Goal: Task Accomplishment & Management: Use online tool/utility

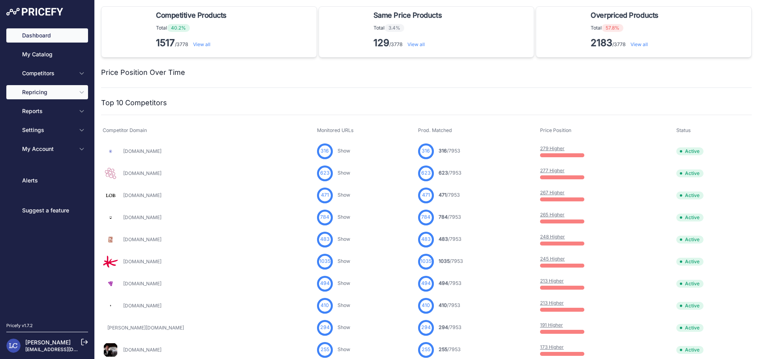
click at [80, 94] on icon "Sidebar" at bounding box center [82, 92] width 6 height 6
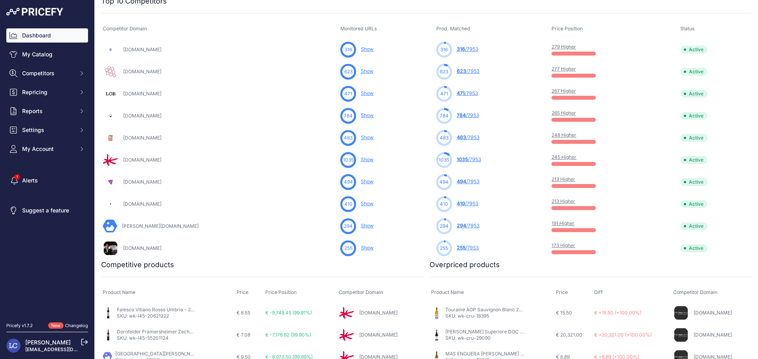
scroll to position [429, 0]
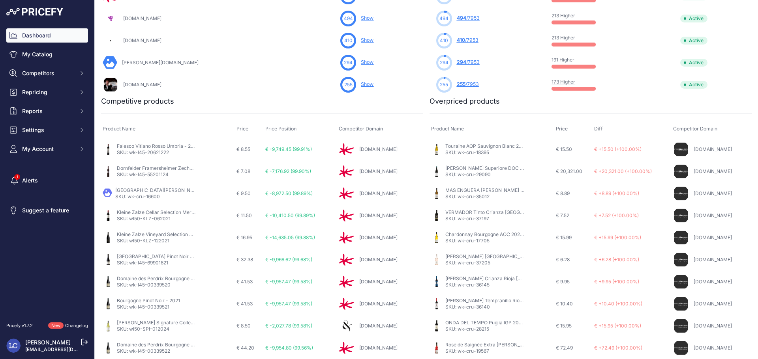
click at [488, 168] on link "[PERSON_NAME] Superiore DOC ROCCHE DEL SANTO 2021 Brandini *BIO*" at bounding box center [530, 168] width 170 height 6
click at [62, 93] on span "Repricing" at bounding box center [48, 92] width 52 height 8
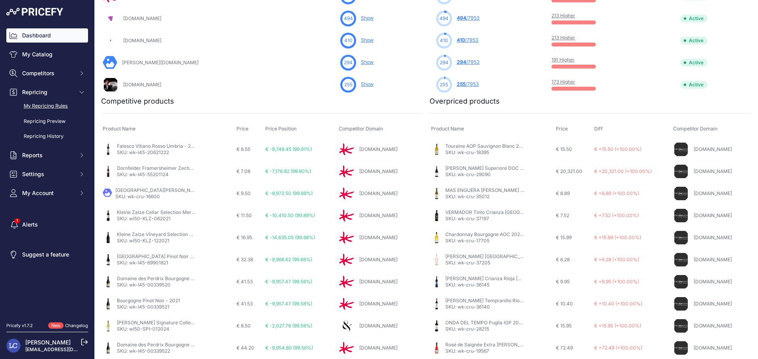
click at [61, 107] on link "My Repricing Rules" at bounding box center [47, 106] width 82 height 14
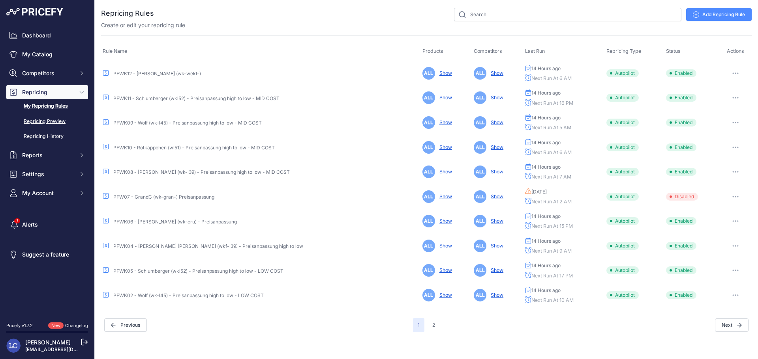
click at [52, 122] on link "Repricing Preview" at bounding box center [47, 122] width 82 height 14
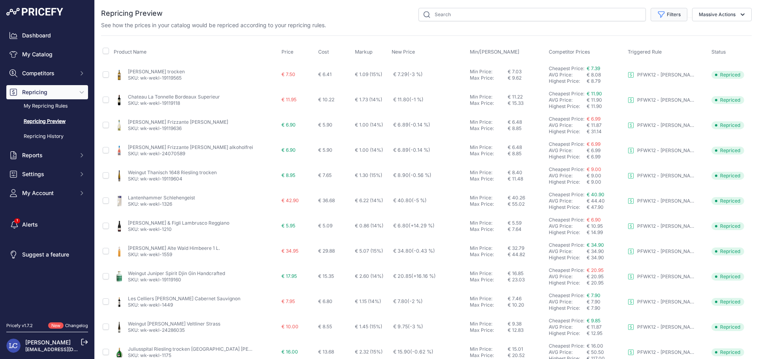
click at [657, 15] on icon "button" at bounding box center [661, 15] width 8 height 8
click at [634, 48] on select "Select an option PFWK03 - [PERSON_NAME] (wk-l39) - Preisanpassung high to low -…" at bounding box center [643, 45] width 76 height 13
select select "7463"
click at [605, 39] on select "Select an option PFWK03 - [PERSON_NAME] (wk-l39) - Preisanpassung high to low -…" at bounding box center [643, 45] width 76 height 13
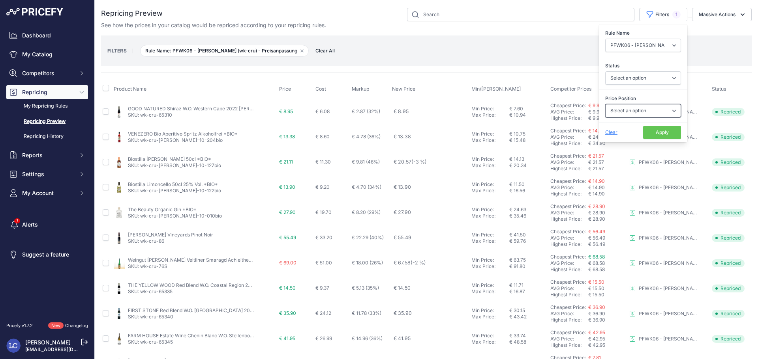
click at [612, 108] on select "Select an option I am higher Same price I am lower" at bounding box center [643, 110] width 76 height 13
select select "0"
click at [605, 104] on select "Select an option I am higher Same price I am lower" at bounding box center [643, 110] width 76 height 13
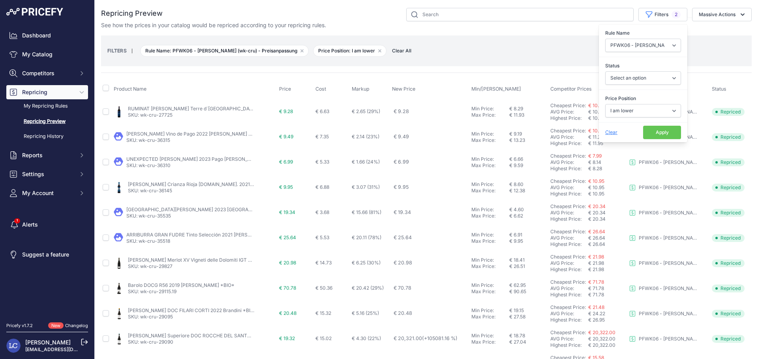
click at [643, 129] on button "Apply" at bounding box center [662, 132] width 38 height 13
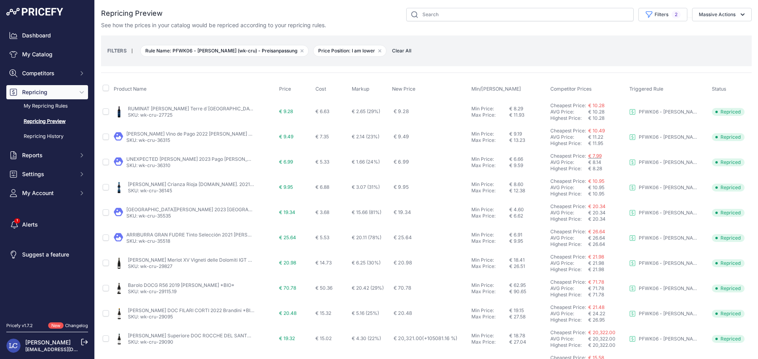
click at [591, 156] on span "€ 7.99" at bounding box center [594, 156] width 13 height 6
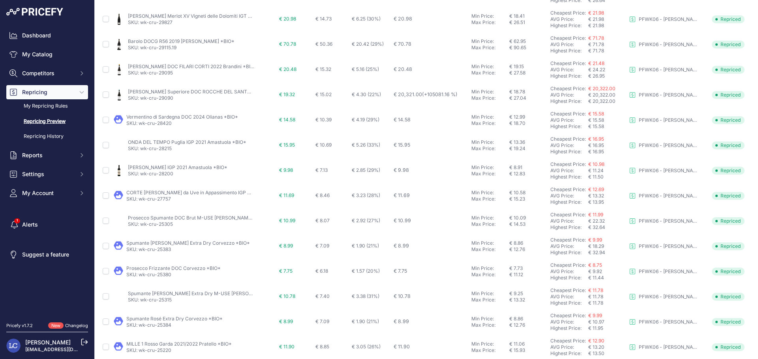
scroll to position [278, 0]
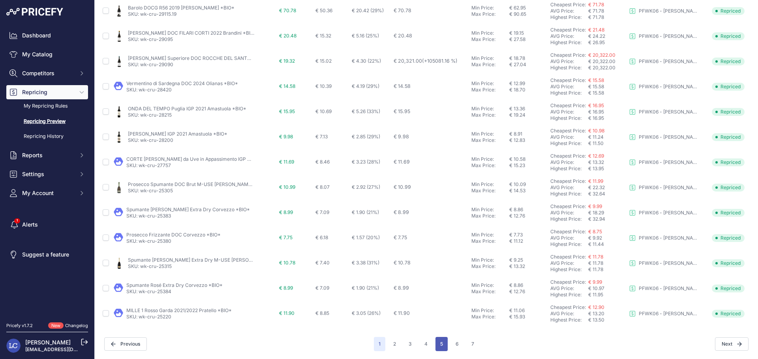
click at [436, 344] on button "5" at bounding box center [441, 344] width 12 height 14
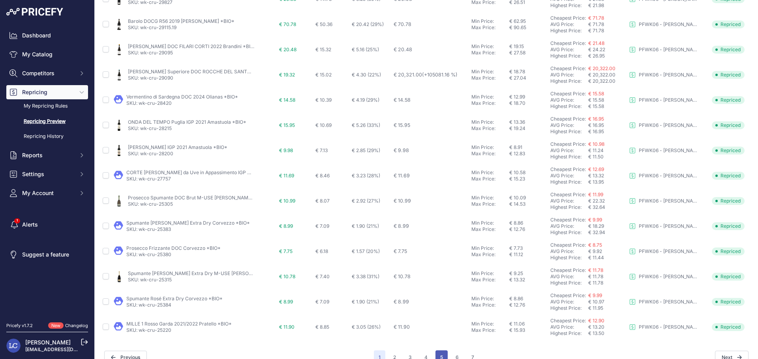
scroll to position [291, 0]
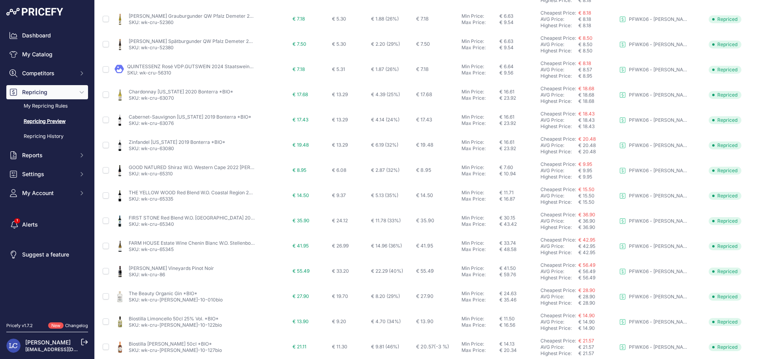
scroll to position [278, 0]
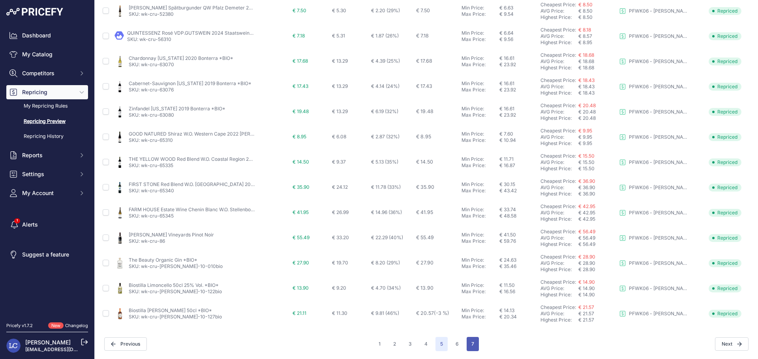
click at [471, 348] on button "7" at bounding box center [472, 344] width 12 height 14
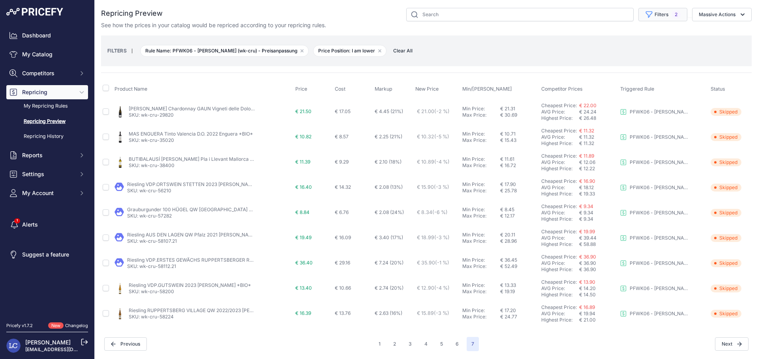
click at [655, 14] on button "Filters 2" at bounding box center [662, 14] width 49 height 13
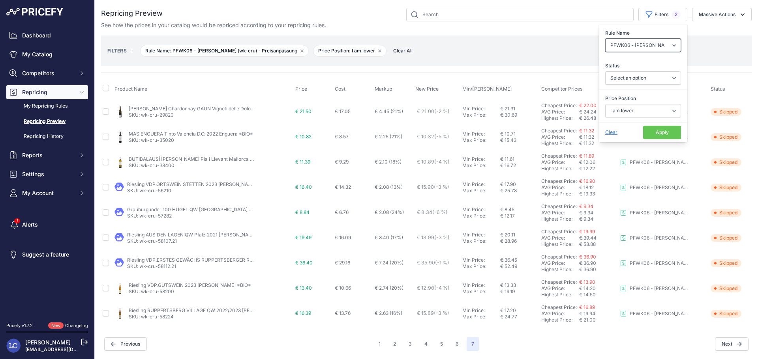
click at [651, 47] on select "Select an option PFWK03 - [PERSON_NAME] (wk-l39) - Preisanpassung high to low -…" at bounding box center [643, 45] width 76 height 13
select select "7279"
click at [605, 39] on select "Select an option PFWK03 - [PERSON_NAME] (wk-l39) - Preisanpassung high to low -…" at bounding box center [643, 45] width 76 height 13
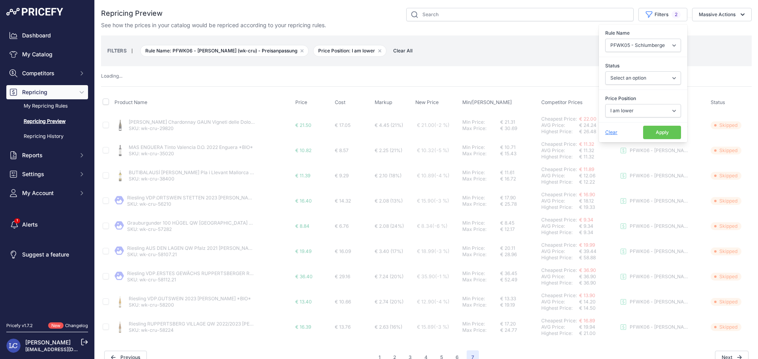
click at [647, 129] on button "Apply" at bounding box center [662, 132] width 38 height 13
click at [664, 15] on button "Filters 2" at bounding box center [662, 14] width 49 height 13
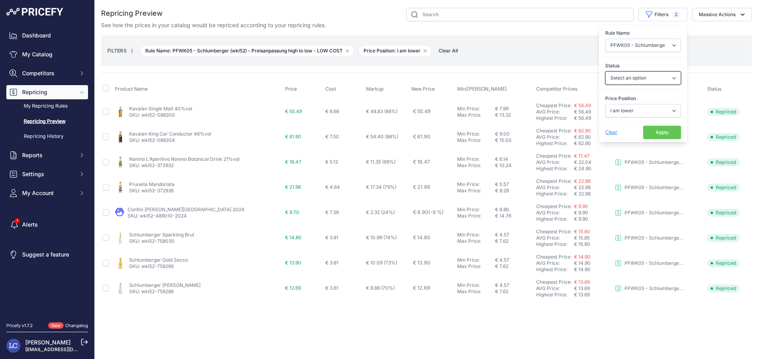
click at [632, 79] on select "Select an option Skipped Repriced Suggested In Error" at bounding box center [643, 77] width 76 height 13
select select "repriced"
click at [605, 71] on select "Select an option Skipped Repriced Suggested In Error" at bounding box center [643, 77] width 76 height 13
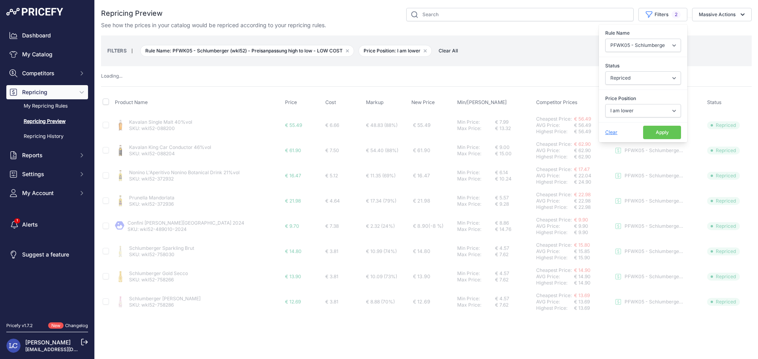
click at [660, 132] on button "Apply" at bounding box center [662, 132] width 38 height 13
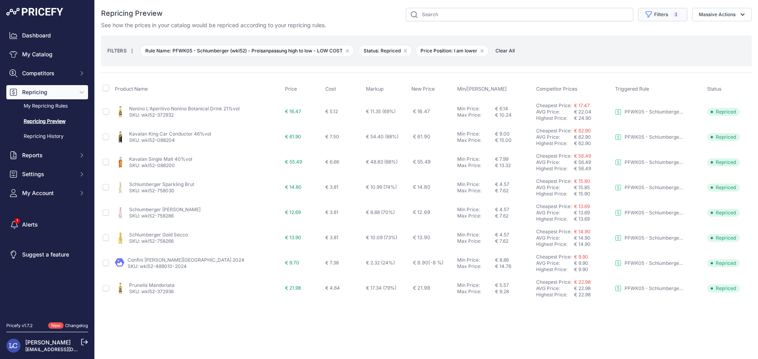
click at [656, 13] on button "Filters 3" at bounding box center [662, 14] width 49 height 13
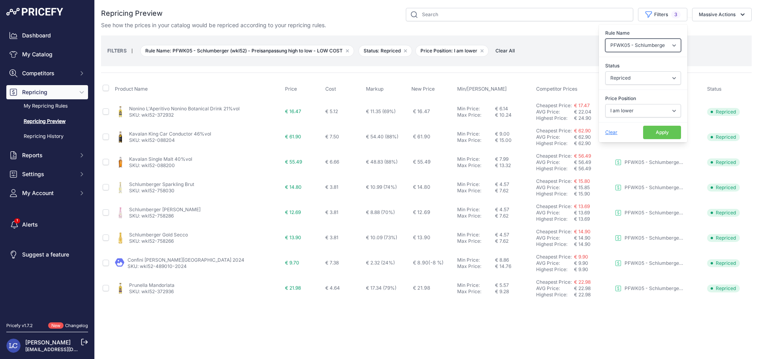
click at [628, 46] on select "Select an option PFWK03 - [PERSON_NAME] (wk-l39) - Preisanpassung high to low -…" at bounding box center [643, 45] width 76 height 13
select select "7692"
click at [605, 39] on select "Select an option PFWK03 - [PERSON_NAME] (wk-l39) - Preisanpassung high to low -…" at bounding box center [643, 45] width 76 height 13
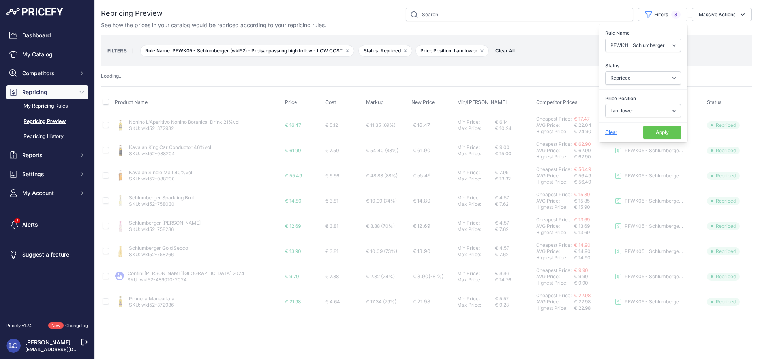
click at [651, 128] on button "Apply" at bounding box center [662, 132] width 38 height 13
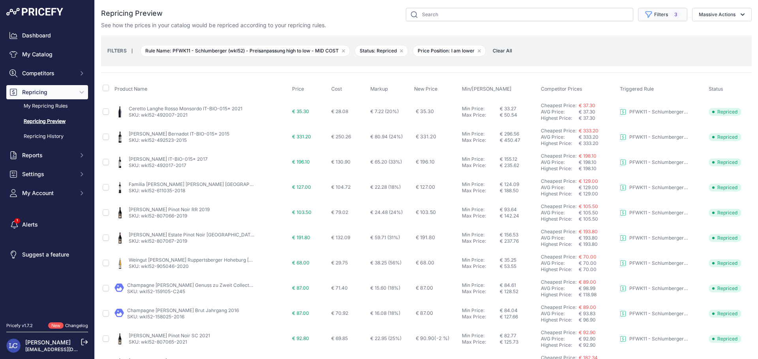
click at [671, 15] on span "3" at bounding box center [675, 15] width 9 height 8
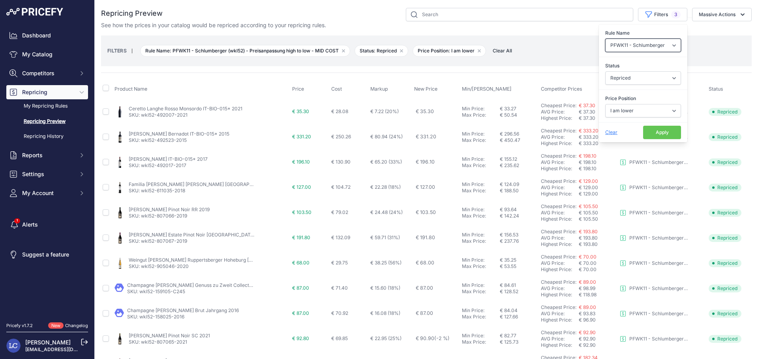
click at [627, 45] on select "Select an option PFWK03 - [PERSON_NAME] (wk-l39) - Preisanpassung high to low -…" at bounding box center [643, 45] width 76 height 13
select select "7691"
click at [605, 39] on select "Select an option PFWK03 - [PERSON_NAME] (wk-l39) - Preisanpassung high to low -…" at bounding box center [643, 45] width 76 height 13
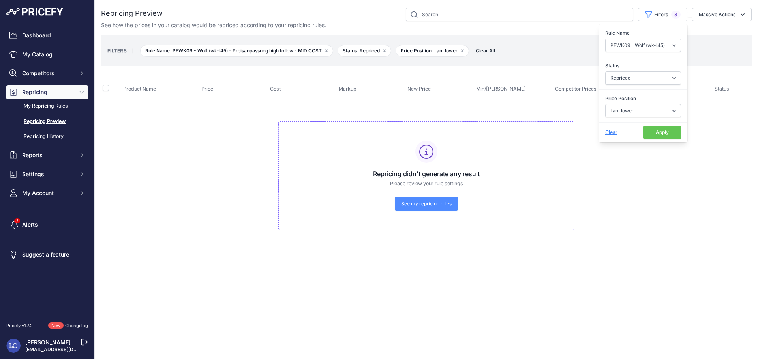
click at [644, 132] on button "Apply" at bounding box center [662, 132] width 38 height 13
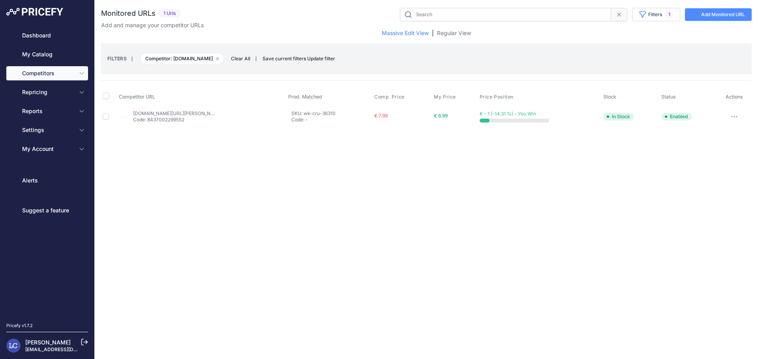
type input "wk-cru-36310"
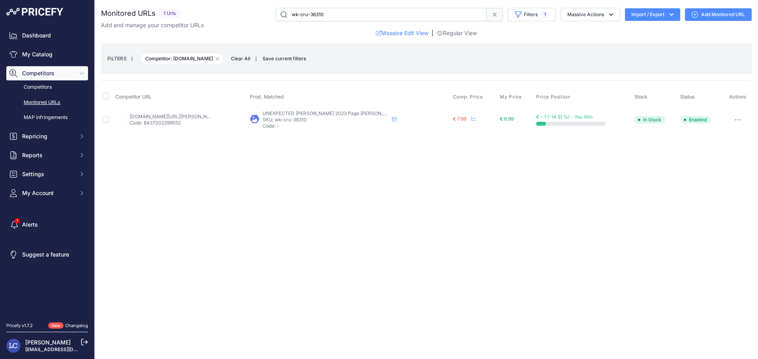
click at [182, 115] on link "genuss7.de/pago-ayles-unexpected-garnacha-2023.html?prirule_jdsnikfkfjsd=7560" at bounding box center [173, 117] width 89 height 6
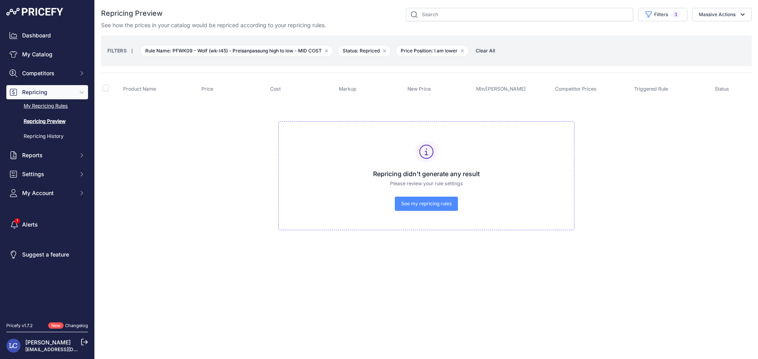
click at [50, 107] on link "My Repricing Rules" at bounding box center [47, 106] width 82 height 14
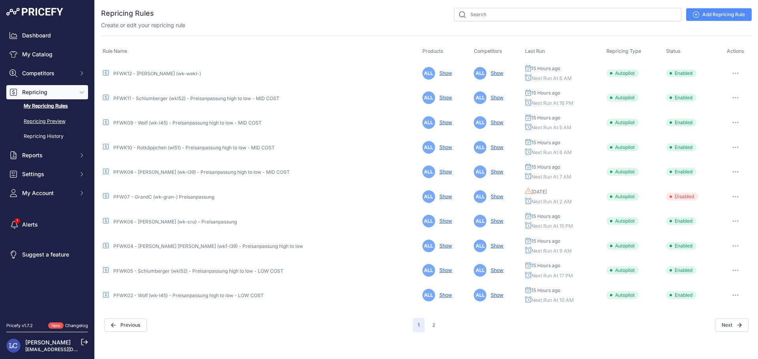
click at [49, 121] on link "Repricing Preview" at bounding box center [47, 122] width 82 height 14
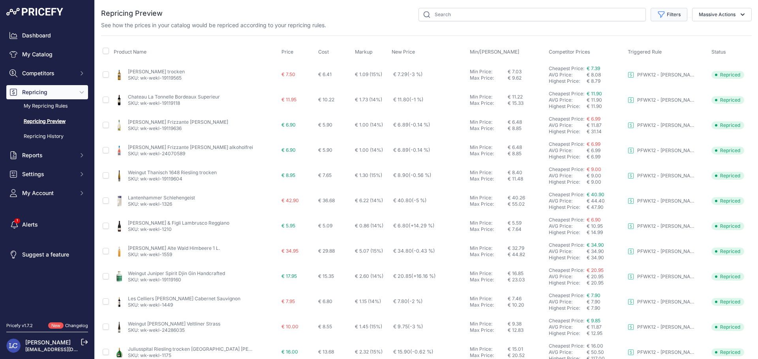
click at [657, 16] on icon "button" at bounding box center [661, 15] width 8 height 8
click at [646, 47] on select "Select an option PFWK03 - [PERSON_NAME] (wk-l39) - Preisanpassung high to low -…" at bounding box center [643, 45] width 76 height 13
select select "7691"
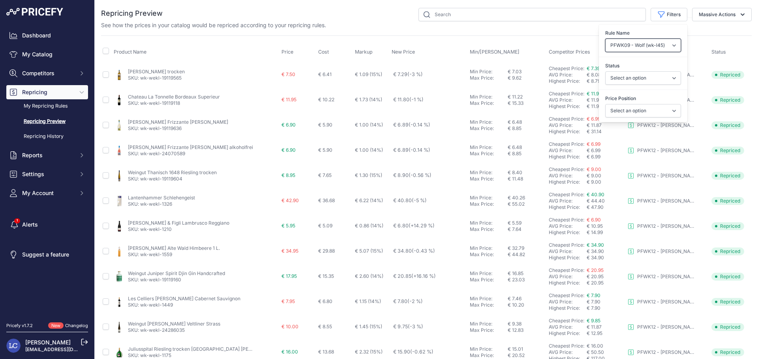
click at [605, 39] on select "Select an option PFWK03 - [PERSON_NAME] (wk-l39) - Preisanpassung high to low -…" at bounding box center [643, 45] width 76 height 13
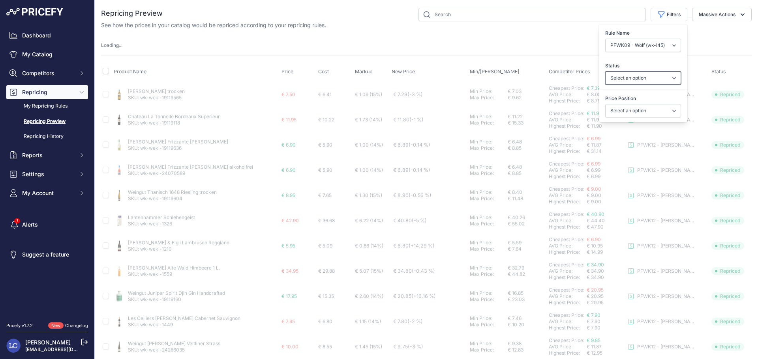
click at [614, 77] on select "Select an option Skipped Repriced Suggested In Error" at bounding box center [643, 77] width 76 height 13
select select "repriced"
click at [605, 71] on select "Select an option Skipped Repriced Suggested In Error" at bounding box center [643, 77] width 76 height 13
click at [616, 108] on select "Select an option I am higher Same price I am lower" at bounding box center [643, 110] width 76 height 13
select select "0"
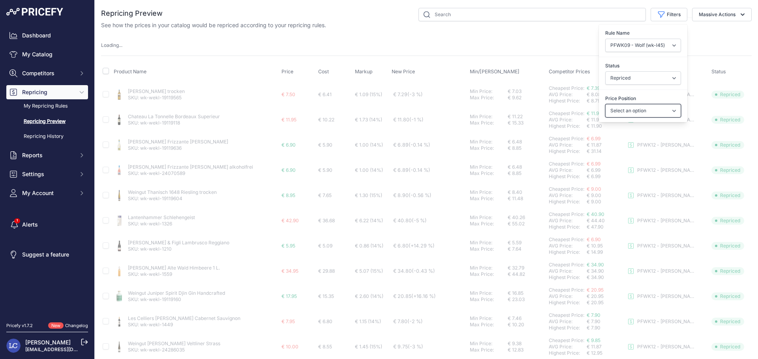
click at [605, 104] on select "Select an option I am higher Same price I am lower" at bounding box center [643, 110] width 76 height 13
select select
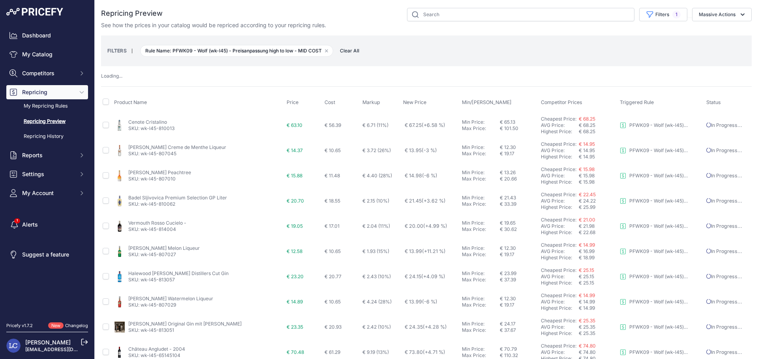
click at [691, 45] on div "FILTERS | Rule Name: PFWK09 - Wolf (wk-l45) - Preisanpassung high to low - MID …" at bounding box center [426, 50] width 638 height 21
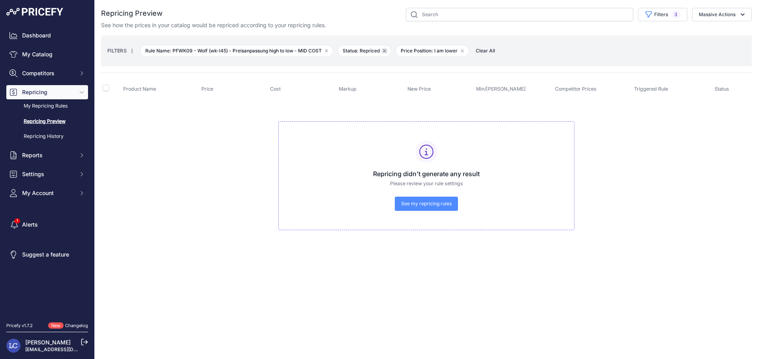
click at [386, 52] on icon "button" at bounding box center [384, 50] width 3 height 3
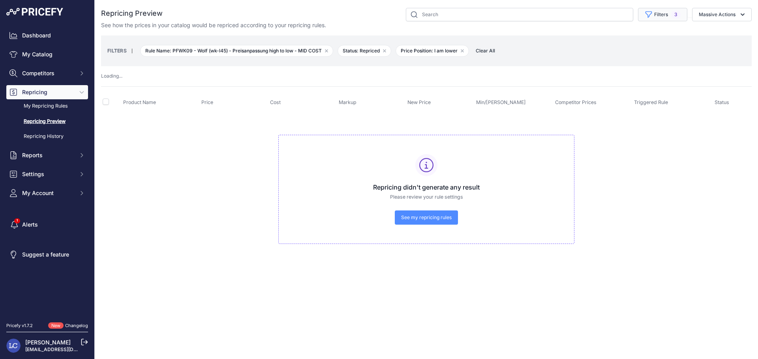
click at [652, 13] on icon "button" at bounding box center [648, 15] width 8 height 8
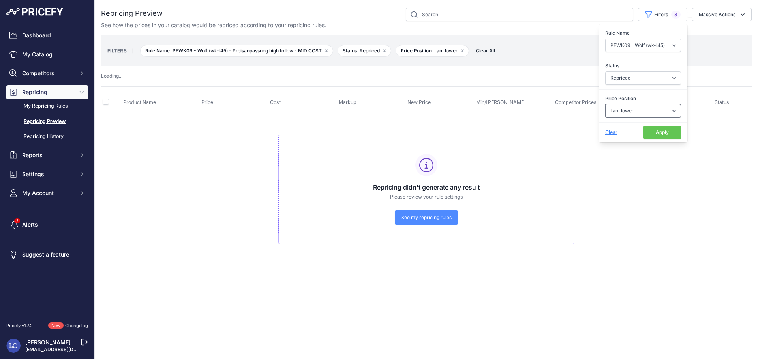
click at [636, 111] on select "Select an option I am higher Same price I am lower" at bounding box center [643, 110] width 76 height 13
select select
click at [605, 104] on select "Select an option I am higher Same price I am lower" at bounding box center [643, 110] width 76 height 13
click at [653, 129] on button "Apply" at bounding box center [662, 132] width 38 height 13
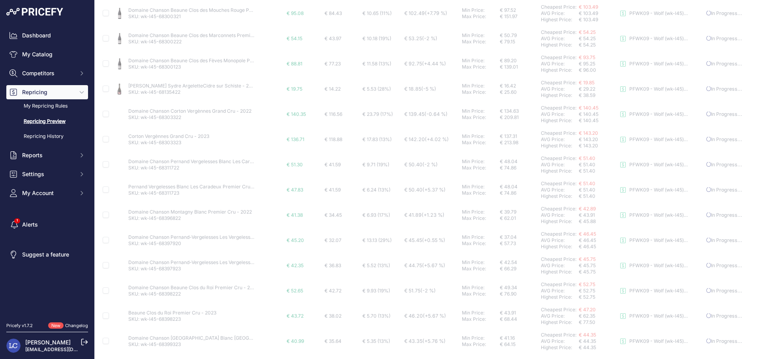
scroll to position [291, 0]
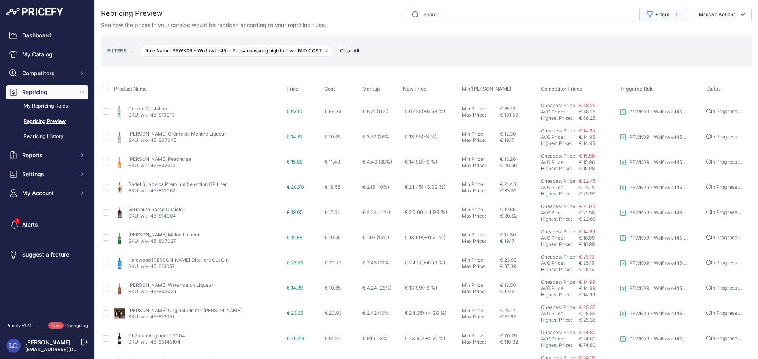
click at [660, 17] on button "Filters 1" at bounding box center [663, 14] width 48 height 13
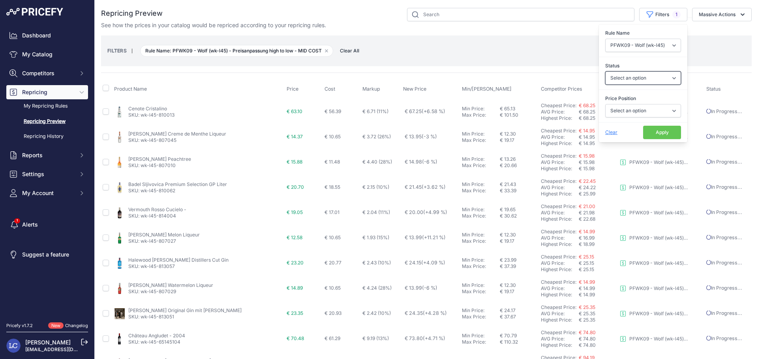
click at [646, 75] on select "Select an option Skipped Repriced Suggested In Error" at bounding box center [643, 77] width 76 height 13
click at [646, 79] on select "Select an option Skipped Repriced Suggested In Error" at bounding box center [643, 77] width 76 height 13
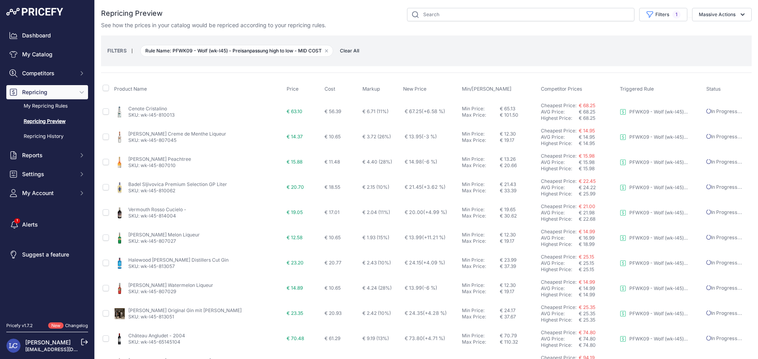
click at [698, 58] on div "FILTERS | Rule Name: PFWK09 - Wolf (wk-l45) - Preisanpassung high to low - MID …" at bounding box center [426, 50] width 638 height 21
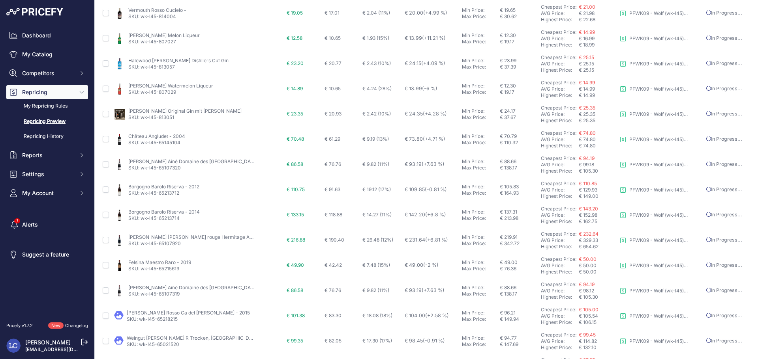
scroll to position [278, 0]
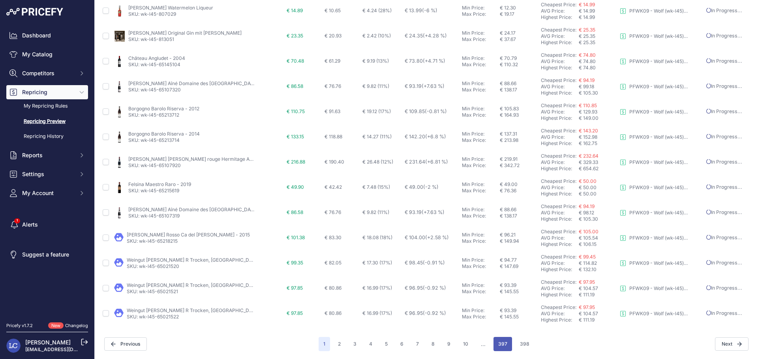
click at [501, 346] on button "397" at bounding box center [502, 344] width 19 height 14
